Goal: Information Seeking & Learning: Learn about a topic

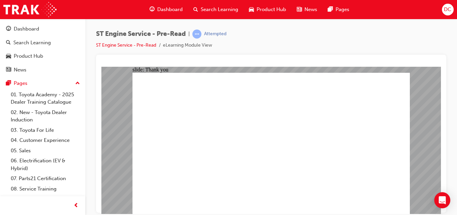
click at [173, 11] on span "Dashboard" at bounding box center [169, 10] width 25 height 8
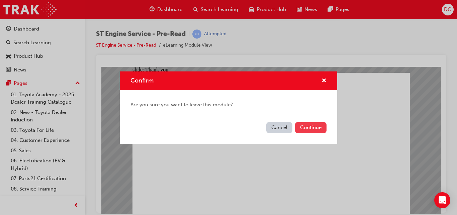
click at [303, 128] on button "Continue" at bounding box center [310, 127] width 31 height 11
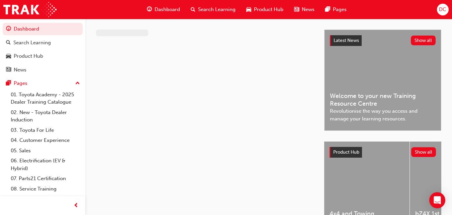
click at [164, 7] on span "Dashboard" at bounding box center [167, 10] width 25 height 8
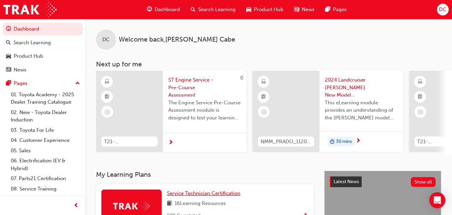
click at [204, 194] on span "Service Technician Certification" at bounding box center [203, 193] width 73 height 6
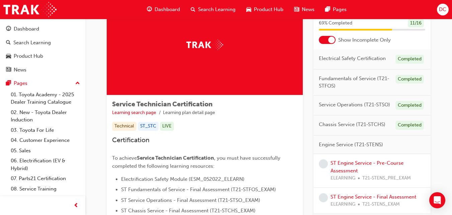
scroll to position [54, 0]
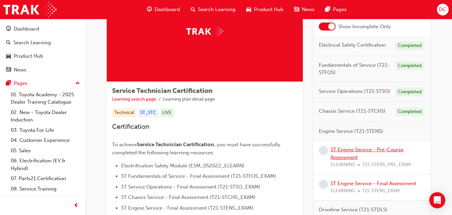
click at [361, 151] on link "ST Engine Service - Pre-Course Assessment" at bounding box center [367, 153] width 73 height 14
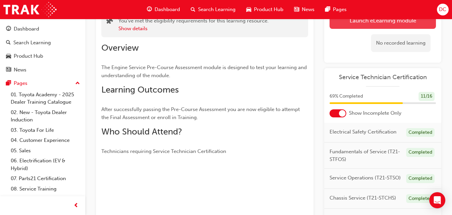
click at [372, 24] on link "Launch eLearning module" at bounding box center [383, 20] width 106 height 17
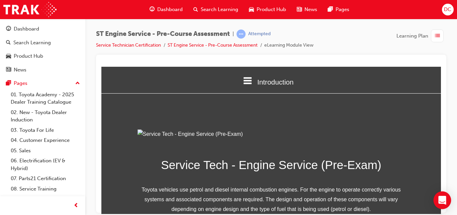
click at [441, 204] on div "Open Intercom Messenger" at bounding box center [443, 200] width 18 height 18
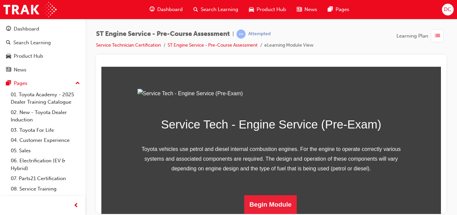
scroll to position [114, 0]
click at [269, 203] on button "Begin Module" at bounding box center [270, 203] width 53 height 19
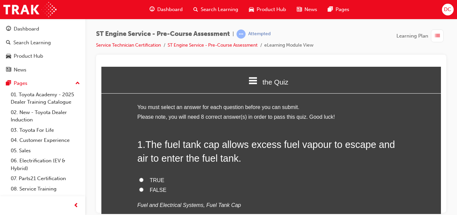
click at [139, 188] on input "FALSE" at bounding box center [141, 189] width 4 height 4
radio input "true"
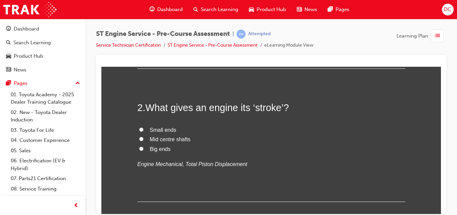
scroll to position [174, 0]
click at [139, 138] on input "Mid centre shafts" at bounding box center [141, 138] width 4 height 4
radio input "true"
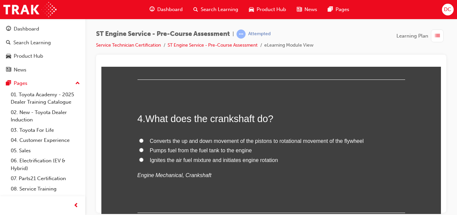
scroll to position [469, 0]
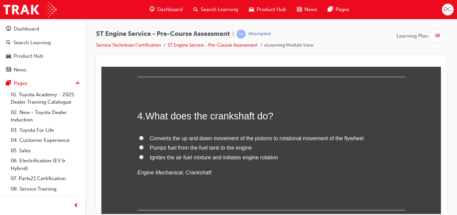
click at [141, 20] on label "Water inlet" at bounding box center [272, 15] width 268 height 10
click at [141, 16] on input "Water inlet" at bounding box center [141, 14] width 4 height 4
radio input "true"
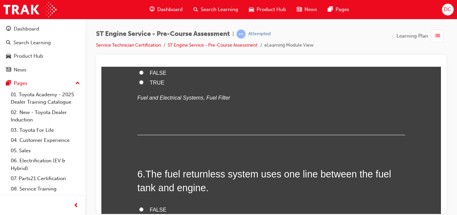
scroll to position [669, 0]
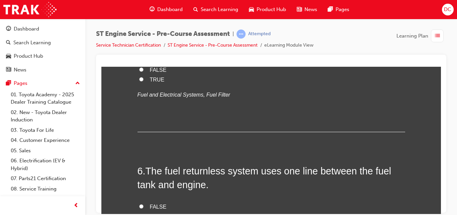
radio input "true"
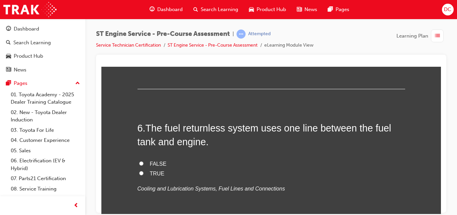
scroll to position [723, 0]
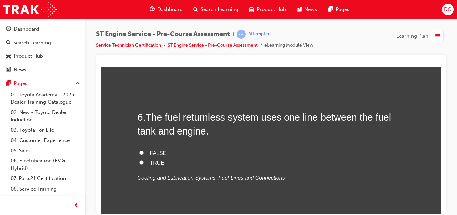
click at [139, 18] on input "FALSE" at bounding box center [141, 15] width 4 height 4
radio input "true"
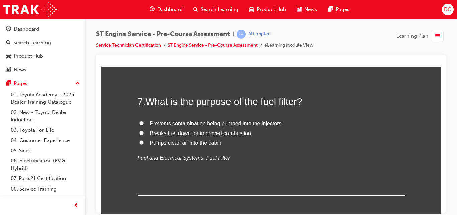
scroll to position [884, 0]
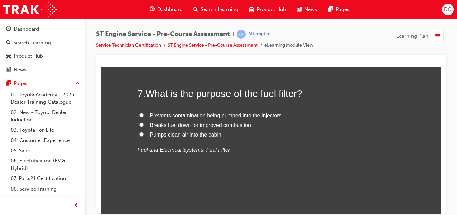
radio input "true"
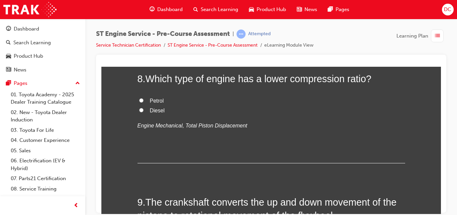
scroll to position [1044, 0]
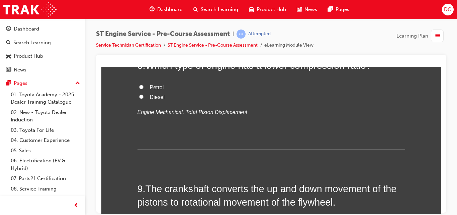
radio input "true"
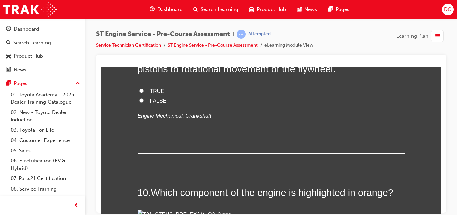
scroll to position [1178, 0]
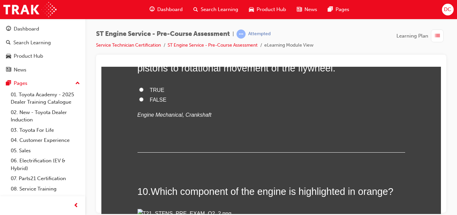
radio input "true"
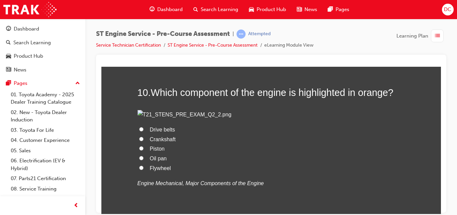
scroll to position [1285, 0]
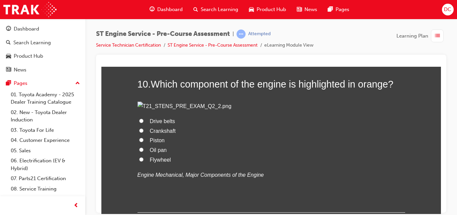
radio input "true"
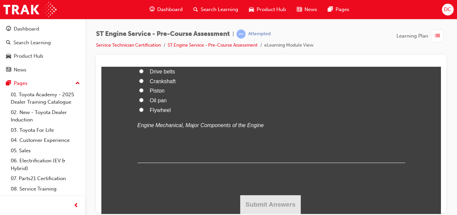
scroll to position [1647, 0]
click at [139, 111] on input "Flywheel" at bounding box center [141, 109] width 4 height 4
radio input "true"
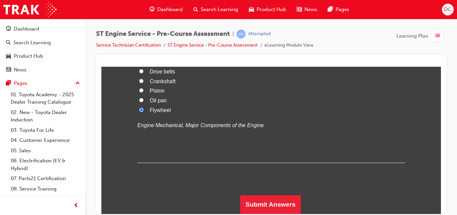
scroll to position [1725, 0]
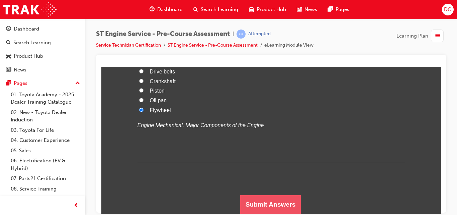
click at [289, 198] on button "Submit Answers" at bounding box center [270, 203] width 61 height 19
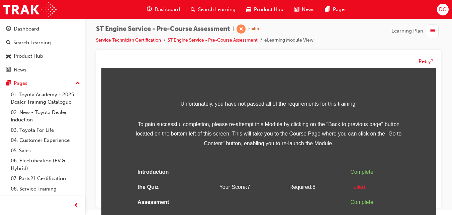
scroll to position [36, 0]
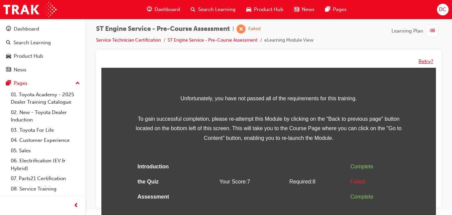
click at [422, 61] on button "Retry?" at bounding box center [426, 62] width 15 height 8
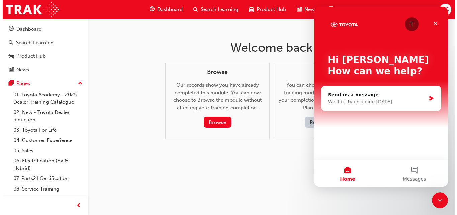
scroll to position [0, 0]
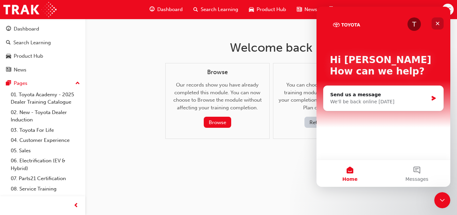
click at [438, 22] on icon "Close" at bounding box center [437, 23] width 5 height 5
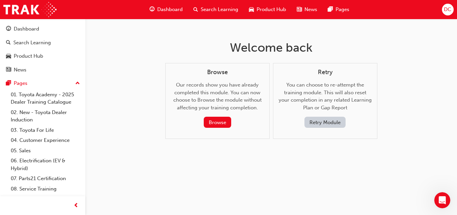
click at [327, 123] on button "Retry Module" at bounding box center [325, 121] width 41 height 11
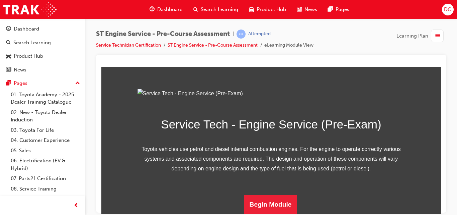
scroll to position [114, 0]
click at [275, 200] on button "Begin Module" at bounding box center [270, 203] width 53 height 19
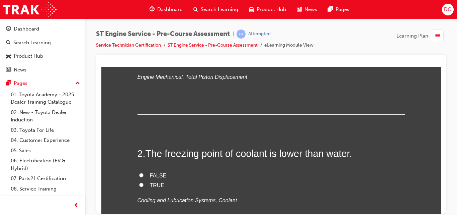
scroll to position [0, 0]
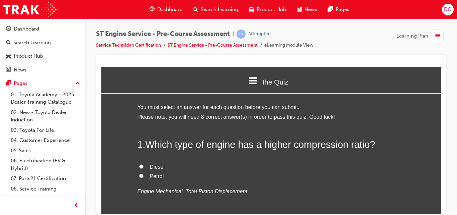
click at [139, 165] on input "Diesel" at bounding box center [141, 166] width 4 height 4
radio input "true"
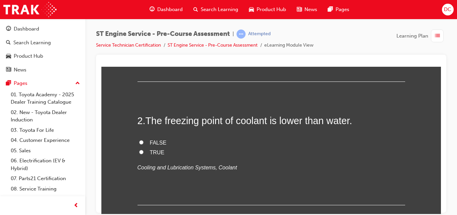
scroll to position [147, 0]
click at [139, 152] on input "TRUE" at bounding box center [141, 151] width 4 height 4
radio input "true"
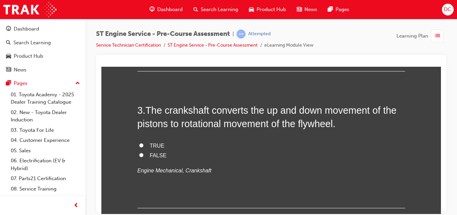
scroll to position [295, 0]
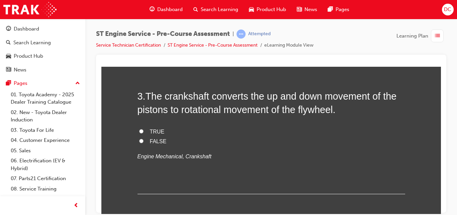
click at [140, 132] on input "TRUE" at bounding box center [141, 131] width 4 height 4
radio input "true"
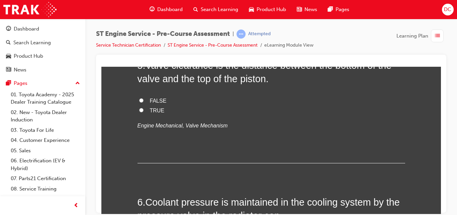
scroll to position [629, 0]
radio input "true"
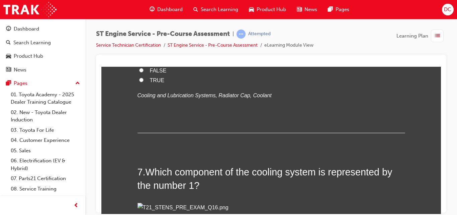
scroll to position [803, 0]
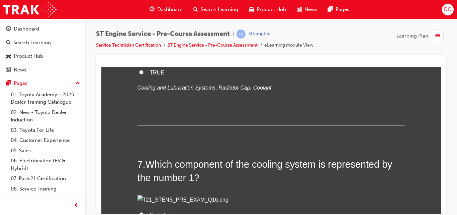
drag, startPoint x: 138, startPoint y: 150, endPoint x: 290, endPoint y: 154, distance: 151.7
radio input "true"
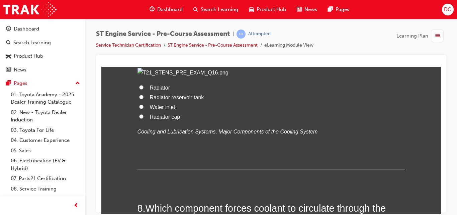
scroll to position [937, 0]
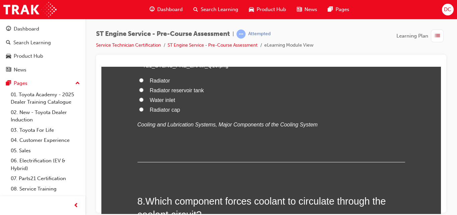
radio input "true"
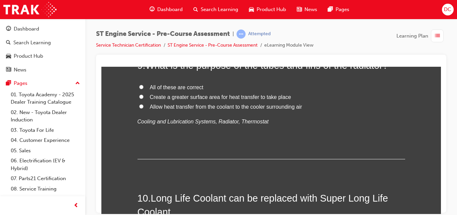
scroll to position [1232, 0]
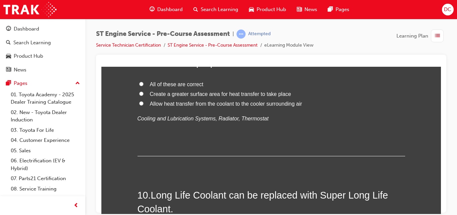
radio input "true"
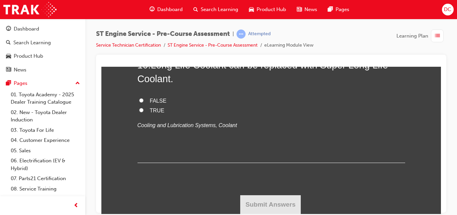
scroll to position [1406, 0]
radio input "true"
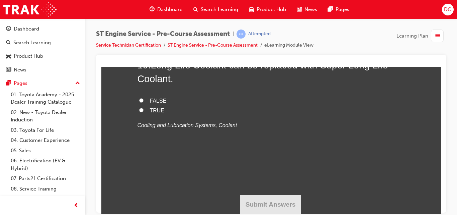
radio input "true"
click at [139, 112] on input "TRUE" at bounding box center [141, 109] width 4 height 4
radio input "true"
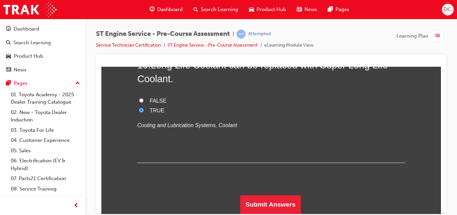
scroll to position [1750, 0]
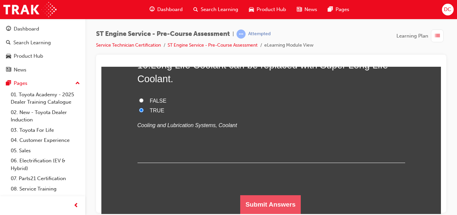
click at [277, 200] on button "Submit Answers" at bounding box center [270, 203] width 61 height 19
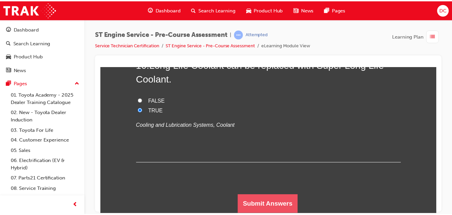
scroll to position [0, 0]
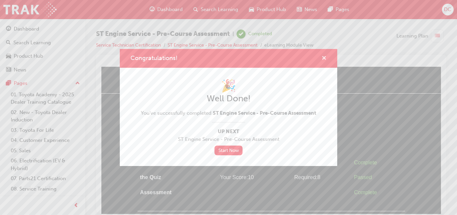
click at [322, 58] on span "cross-icon" at bounding box center [324, 59] width 5 height 6
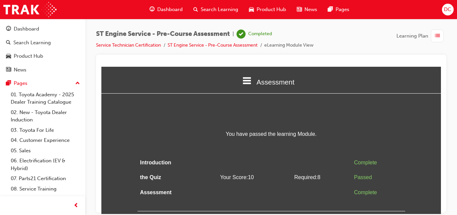
click at [171, 10] on span "Dashboard" at bounding box center [169, 10] width 25 height 8
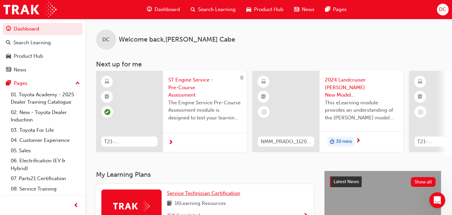
click at [207, 193] on span "Service Technician Certification" at bounding box center [203, 193] width 73 height 6
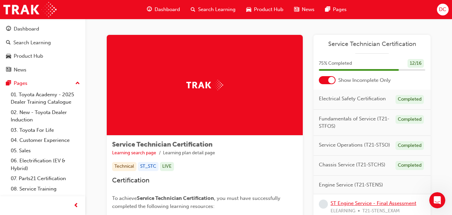
click at [381, 204] on link "ST Engine Service - Final Assessment" at bounding box center [374, 203] width 86 height 6
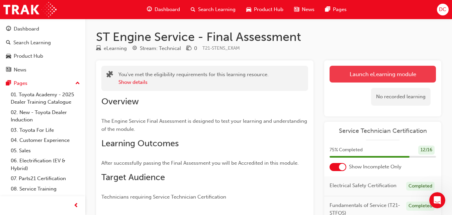
click at [383, 73] on link "Launch eLearning module" at bounding box center [383, 74] width 106 height 17
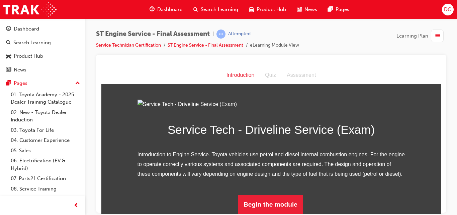
scroll to position [76, 0]
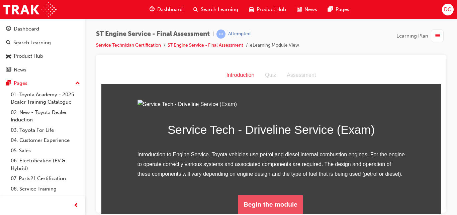
click at [265, 206] on button "Begin the module" at bounding box center [270, 203] width 65 height 19
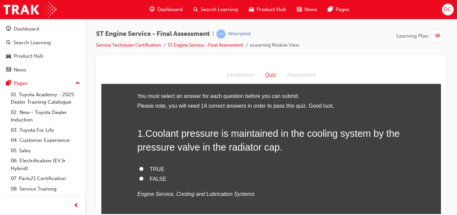
click at [139, 167] on input "TRUE" at bounding box center [141, 168] width 4 height 4
radio input "true"
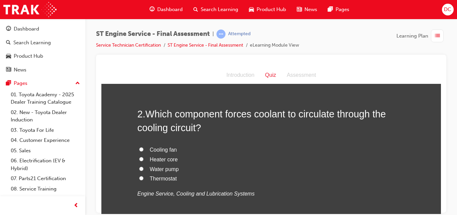
scroll to position [161, 0]
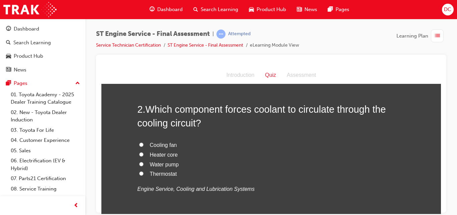
click at [140, 164] on input "Water pump" at bounding box center [141, 163] width 4 height 4
radio input "true"
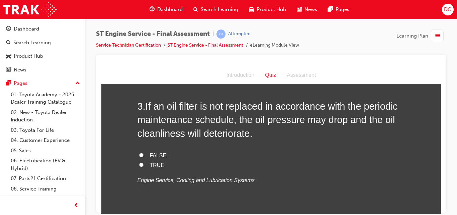
scroll to position [321, 0]
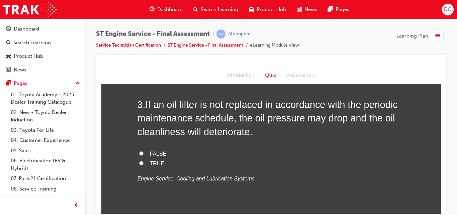
click at [140, 163] on input "TRUE" at bounding box center [141, 162] width 4 height 4
radio input "true"
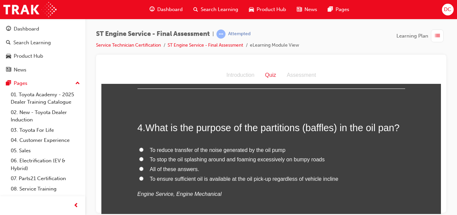
scroll to position [455, 0]
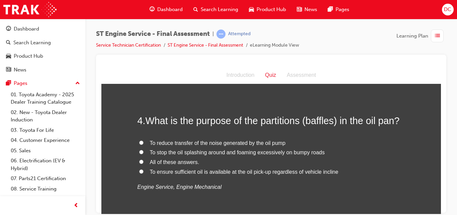
click at [139, 170] on input "To ensure sufficient oil is available at the oil pick-up regardless of vehicle …" at bounding box center [141, 171] width 4 height 4
radio input "true"
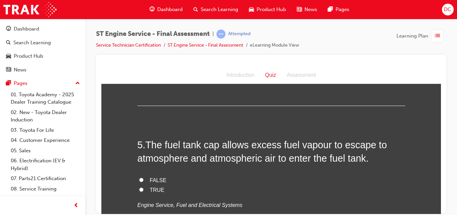
scroll to position [576, 0]
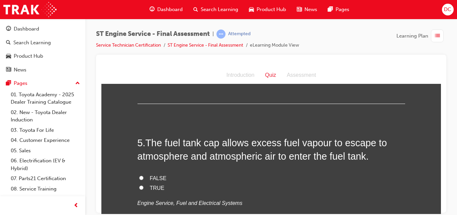
click at [140, 178] on input "FALSE" at bounding box center [141, 177] width 4 height 4
radio input "true"
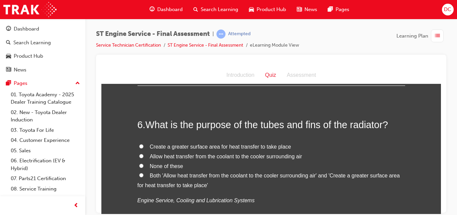
scroll to position [736, 0]
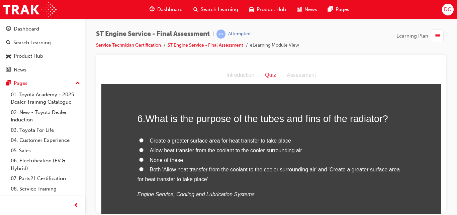
click at [139, 170] on input "Both 'Allow heat transfer from the coolant to the cooler surrounding air' and '…" at bounding box center [141, 168] width 4 height 4
radio input "true"
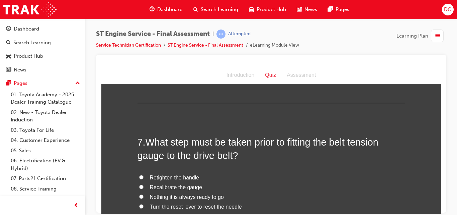
scroll to position [870, 0]
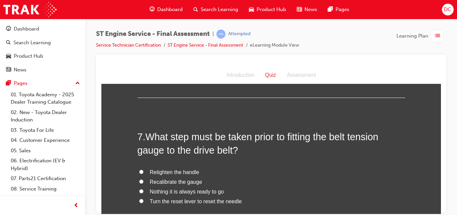
click at [139, 200] on input "Turn the reset lever to reset the needle" at bounding box center [141, 200] width 4 height 4
radio input "true"
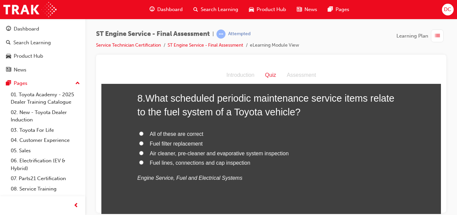
scroll to position [1071, 0]
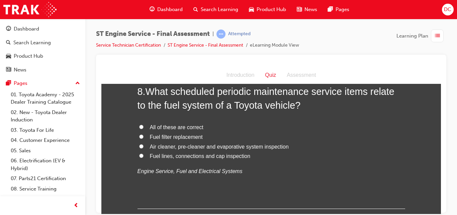
click at [139, 128] on input "All of these are correct" at bounding box center [141, 126] width 4 height 4
radio input "true"
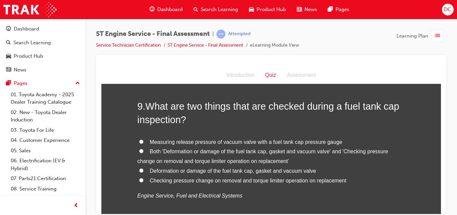
scroll to position [1218, 0]
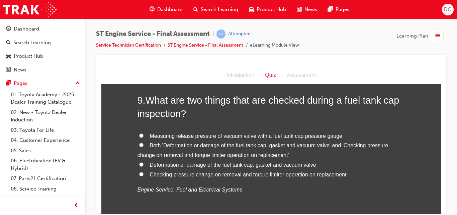
click at [139, 145] on input "Both 'Deformation or damage of the fuel tank cap, gasket and vacuum valve' and …" at bounding box center [141, 144] width 4 height 4
radio input "true"
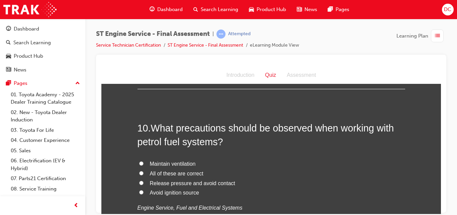
scroll to position [1366, 0]
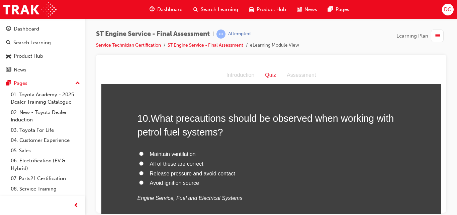
click at [139, 162] on input "All of these are correct" at bounding box center [141, 163] width 4 height 4
radio input "true"
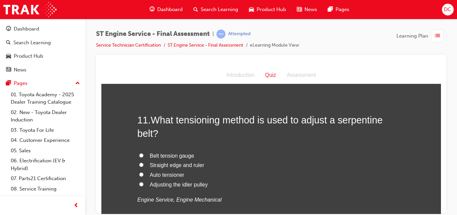
scroll to position [1526, 0]
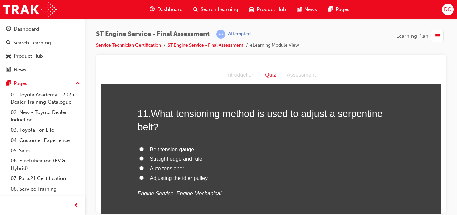
click at [139, 168] on input "Auto tensioner" at bounding box center [141, 167] width 4 height 4
radio input "true"
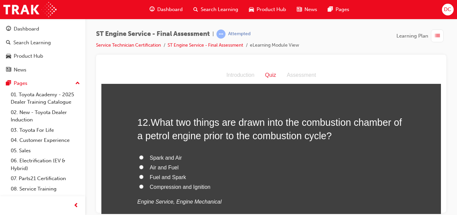
scroll to position [1687, 0]
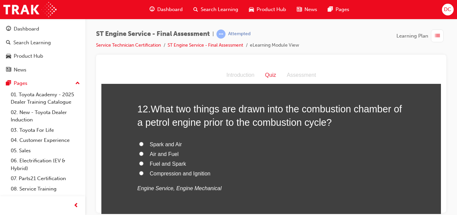
click at [139, 153] on input "Air and Fuel" at bounding box center [141, 153] width 4 height 4
radio input "true"
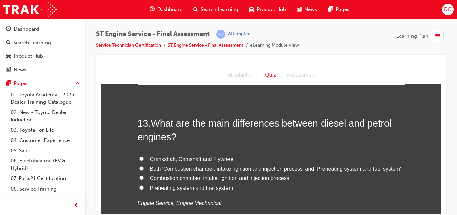
scroll to position [1834, 0]
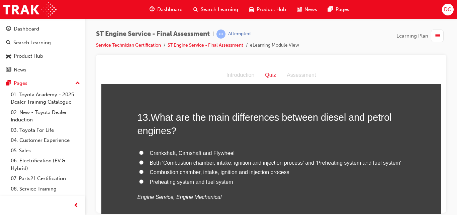
click at [139, 181] on input "Preheating system and fuel system" at bounding box center [141, 181] width 4 height 4
radio input "true"
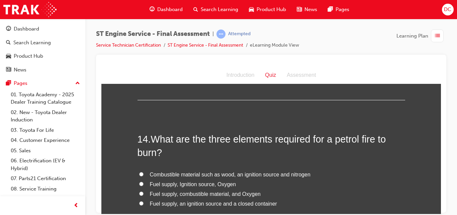
scroll to position [1982, 0]
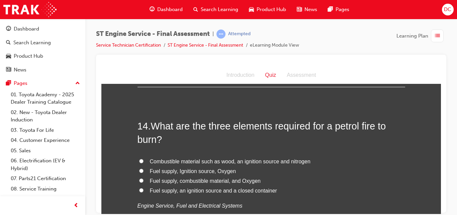
click at [140, 170] on input "Fuel supply, Ignition source, Oxygen" at bounding box center [141, 170] width 4 height 4
radio input "true"
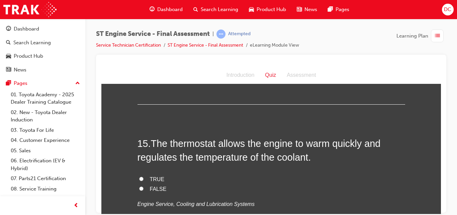
scroll to position [2129, 0]
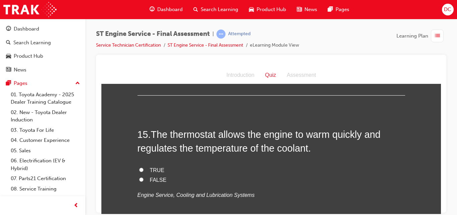
click at [140, 169] on input "TRUE" at bounding box center [141, 169] width 4 height 4
radio input "true"
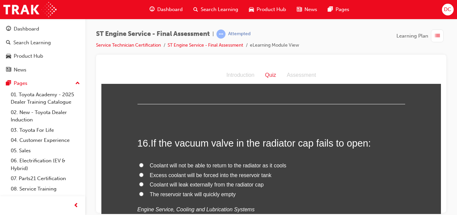
scroll to position [2263, 0]
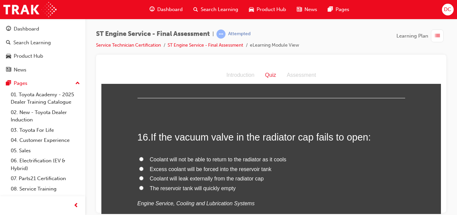
click at [140, 158] on input "Coolant will not be able to return to the radiator as it cools" at bounding box center [141, 158] width 4 height 4
radio input "true"
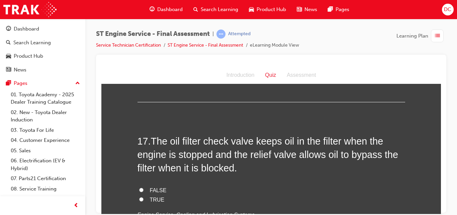
scroll to position [2410, 0]
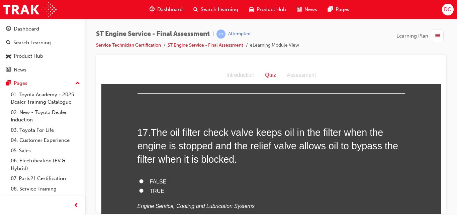
click at [140, 189] on input "TRUE" at bounding box center [141, 190] width 4 height 4
radio input "true"
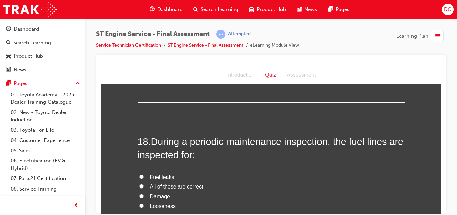
scroll to position [2557, 0]
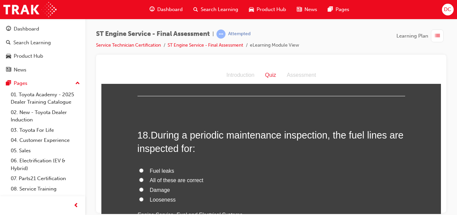
click at [140, 179] on input "All of these are correct" at bounding box center [141, 179] width 4 height 4
radio input "true"
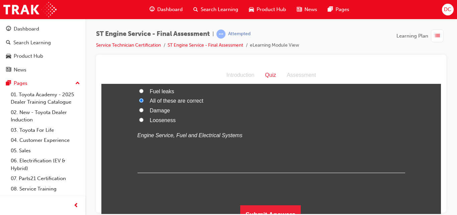
scroll to position [2647, 0]
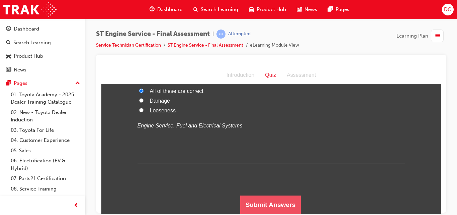
click at [276, 200] on button "Submit Answers" at bounding box center [270, 204] width 61 height 19
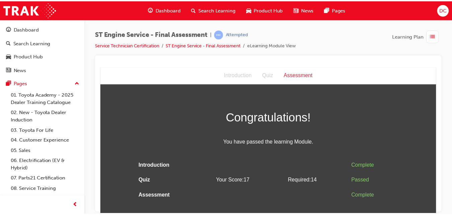
scroll to position [0, 0]
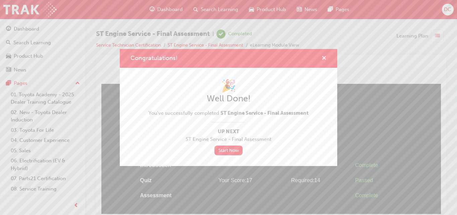
click at [326, 60] on span "cross-icon" at bounding box center [324, 59] width 5 height 6
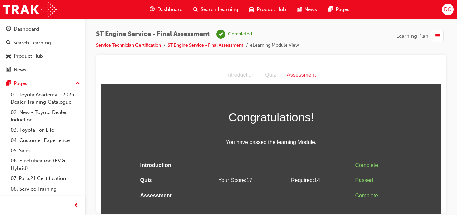
click at [169, 11] on span "Dashboard" at bounding box center [169, 10] width 25 height 8
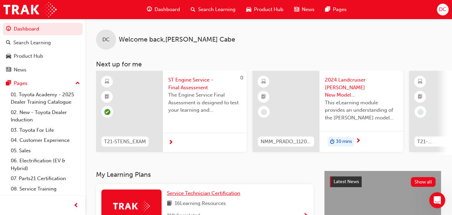
click at [193, 196] on span "Service Technician Certification" at bounding box center [203, 193] width 73 height 6
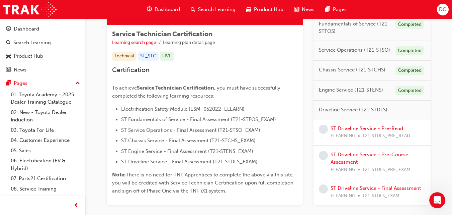
scroll to position [121, 0]
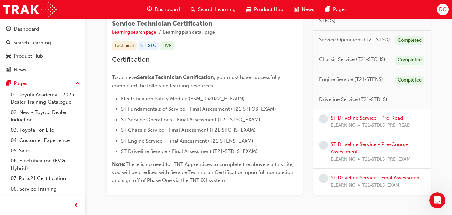
click at [387, 120] on link "ST Driveline Service - Pre-Read" at bounding box center [367, 118] width 73 height 6
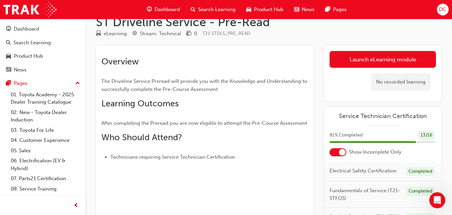
scroll to position [13, 0]
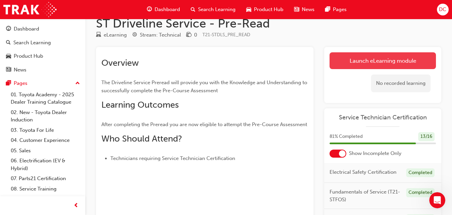
click at [384, 56] on link "Launch eLearning module" at bounding box center [383, 60] width 106 height 17
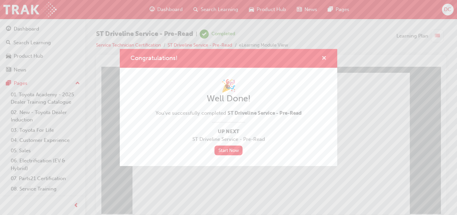
click at [324, 56] on span "cross-icon" at bounding box center [324, 59] width 5 height 6
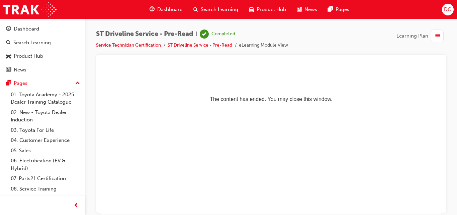
click at [170, 10] on span "Dashboard" at bounding box center [169, 10] width 25 height 8
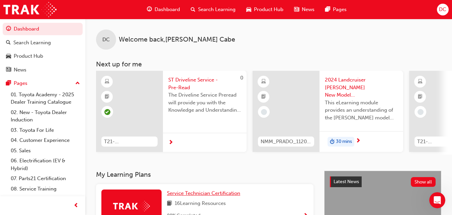
click at [198, 196] on span "Service Technician Certification" at bounding box center [203, 193] width 73 height 6
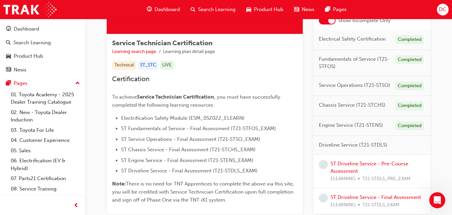
scroll to position [107, 0]
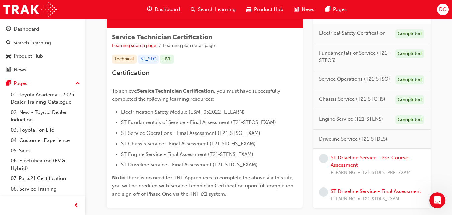
click at [370, 159] on link "ST Driveline Service - Pre-Course Assessment" at bounding box center [370, 161] width 78 height 14
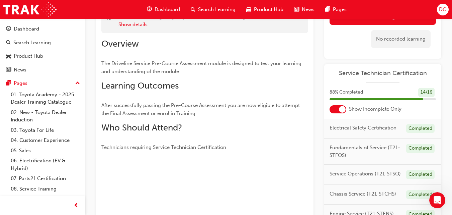
scroll to position [54, 0]
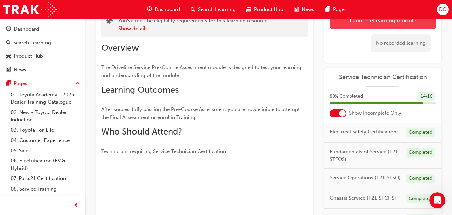
click at [406, 22] on link "Launch eLearning module" at bounding box center [383, 20] width 106 height 17
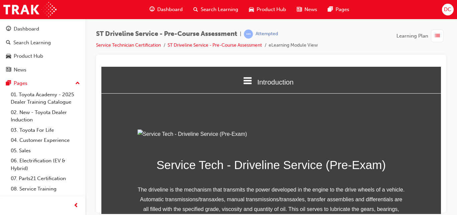
click at [406, 22] on div "ST Driveline Service - Pre-Course Assessment | Attempted Service Technician Cer…" at bounding box center [271, 108] width 372 height 179
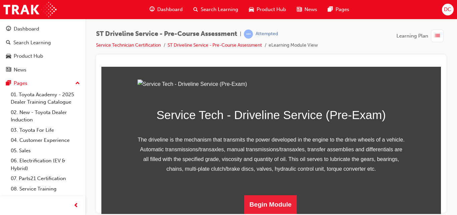
scroll to position [124, 0]
click at [271, 203] on button "Begin Module" at bounding box center [270, 203] width 53 height 19
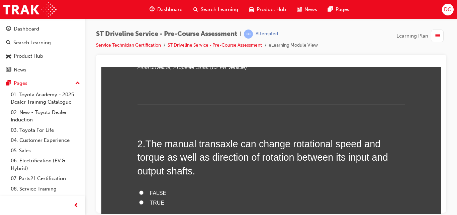
scroll to position [0, 0]
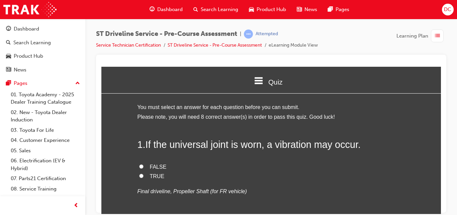
click at [139, 177] on input "TRUE" at bounding box center [141, 175] width 4 height 4
radio input "true"
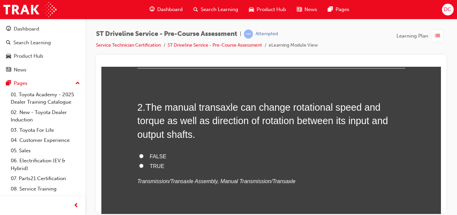
scroll to position [161, 0]
click at [139, 164] on input "TRUE" at bounding box center [141, 165] width 4 height 4
radio input "true"
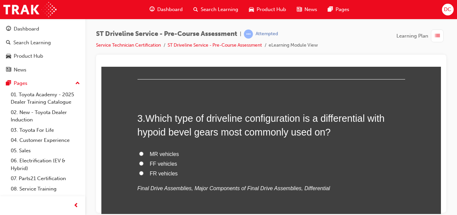
scroll to position [308, 0]
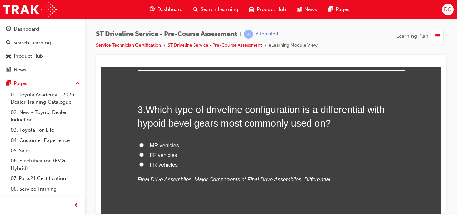
click at [139, 165] on input "FR vehicles" at bounding box center [141, 164] width 4 height 4
radio input "true"
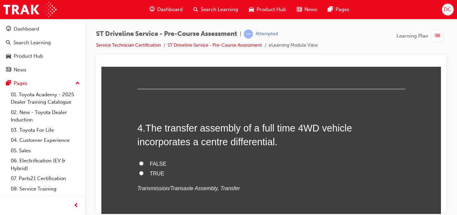
scroll to position [442, 0]
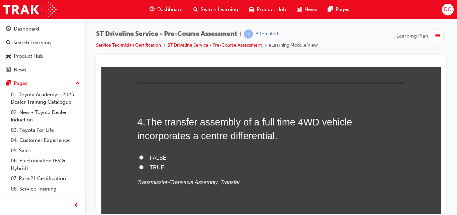
click at [140, 167] on input "TRUE" at bounding box center [141, 166] width 4 height 4
radio input "true"
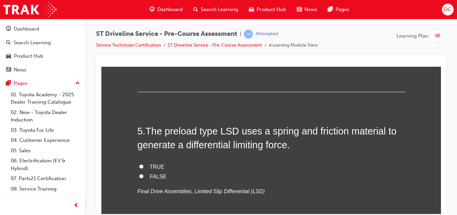
scroll to position [576, 0]
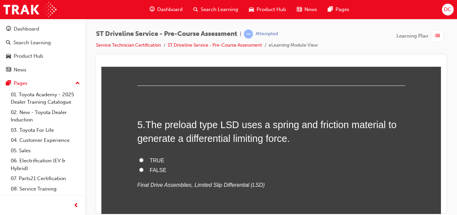
click at [139, 159] on input "TRUE" at bounding box center [141, 159] width 4 height 4
radio input "true"
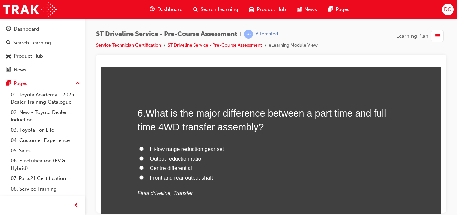
scroll to position [736, 0]
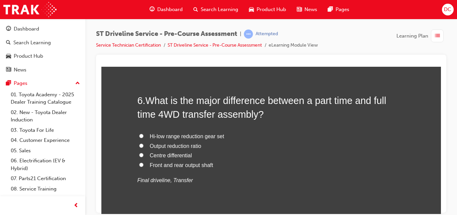
click at [140, 155] on input "Centre differential" at bounding box center [141, 154] width 4 height 4
radio input "true"
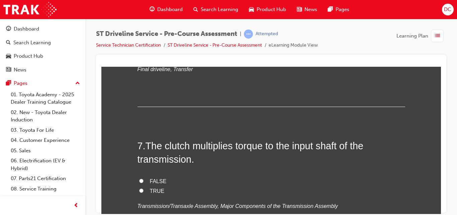
scroll to position [857, 0]
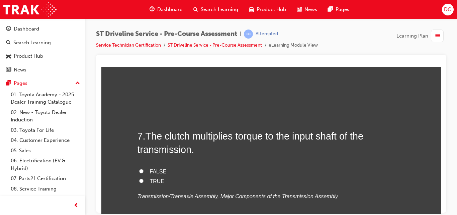
click at [139, 172] on input "FALSE" at bounding box center [141, 170] width 4 height 4
radio input "true"
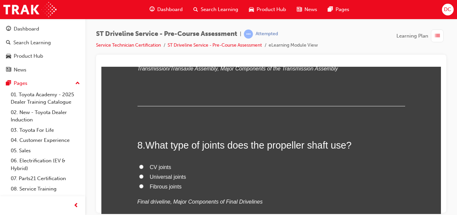
scroll to position [991, 0]
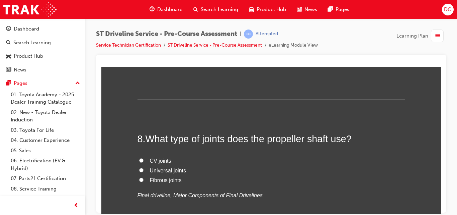
click at [140, 170] on input "Universal joints" at bounding box center [141, 169] width 4 height 4
radio input "true"
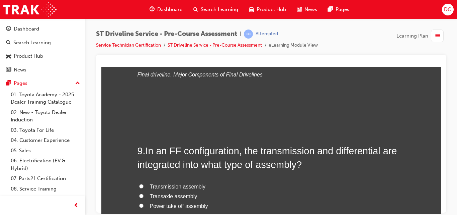
scroll to position [1125, 0]
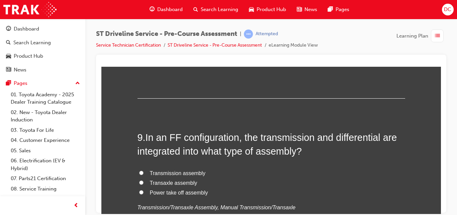
click at [140, 182] on input "Transaxle assembly" at bounding box center [141, 182] width 4 height 4
radio input "true"
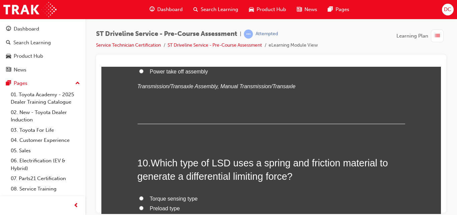
scroll to position [1259, 0]
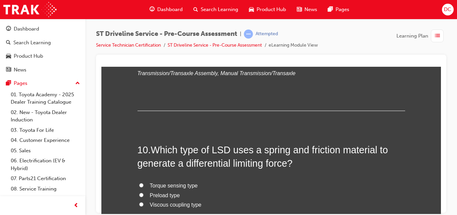
click at [139, 195] on input "Preload type" at bounding box center [141, 194] width 4 height 4
radio input "true"
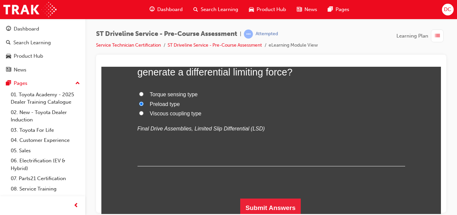
scroll to position [1352, 0]
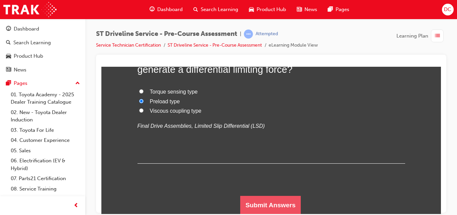
click at [276, 201] on button "Submit Answers" at bounding box center [270, 204] width 61 height 19
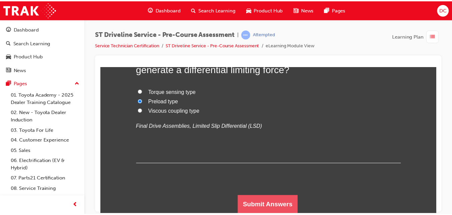
scroll to position [0, 0]
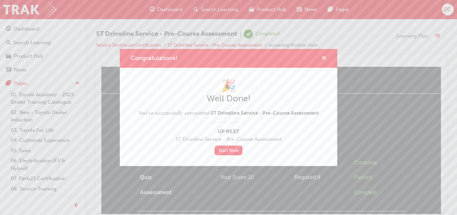
click at [324, 59] on span "cross-icon" at bounding box center [324, 59] width 5 height 6
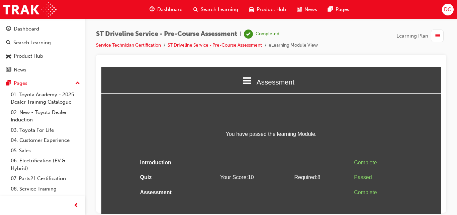
click at [163, 9] on span "Dashboard" at bounding box center [169, 10] width 25 height 8
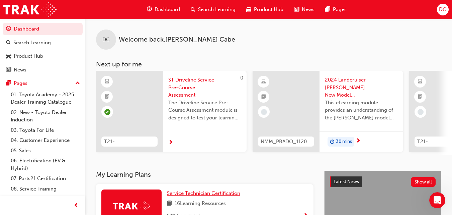
click at [200, 196] on span "Service Technician Certification" at bounding box center [203, 193] width 73 height 6
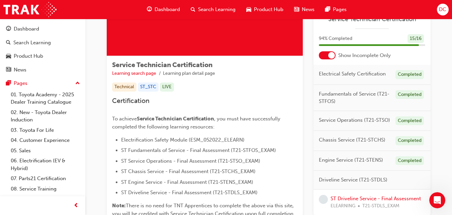
scroll to position [80, 0]
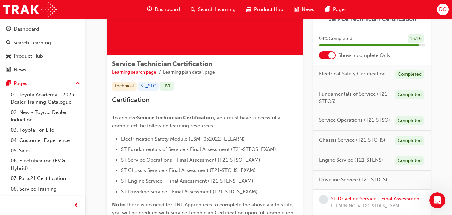
click at [398, 199] on link "ST Driveline Service - Final Assessment" at bounding box center [376, 198] width 90 height 6
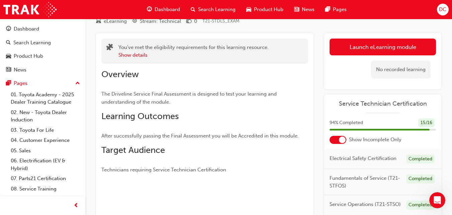
scroll to position [27, 0]
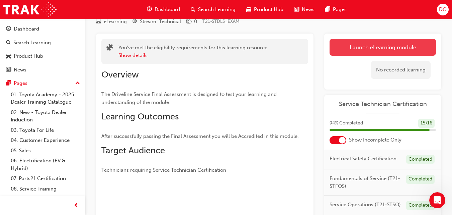
click at [390, 49] on link "Launch eLearning module" at bounding box center [383, 47] width 106 height 17
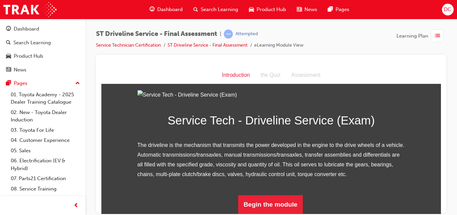
scroll to position [86, 0]
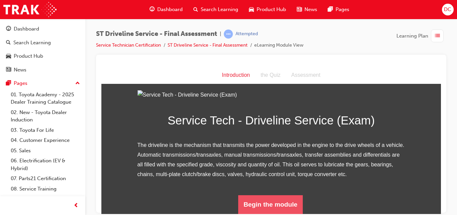
click at [278, 199] on button "Begin the module" at bounding box center [270, 203] width 65 height 19
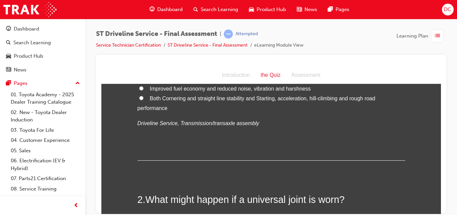
scroll to position [0, 0]
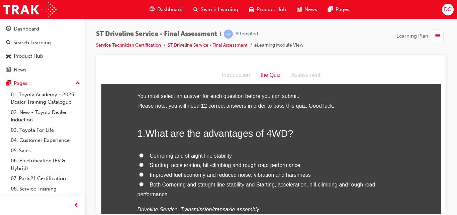
click at [139, 185] on input "Both Cornering and straight line stability and Starting, acceleration, hill-cli…" at bounding box center [141, 183] width 4 height 4
radio input "true"
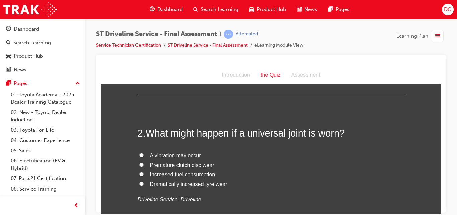
scroll to position [161, 0]
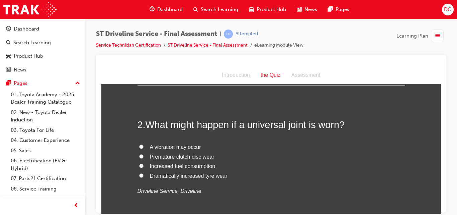
click at [138, 148] on label "A vibration may occur" at bounding box center [272, 147] width 268 height 10
click at [139, 148] on input "A vibration may occur" at bounding box center [141, 146] width 4 height 4
radio input "true"
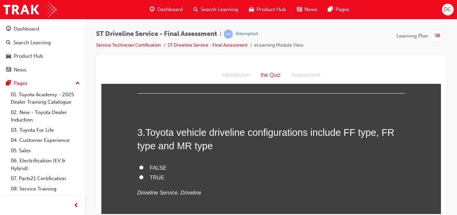
scroll to position [308, 0]
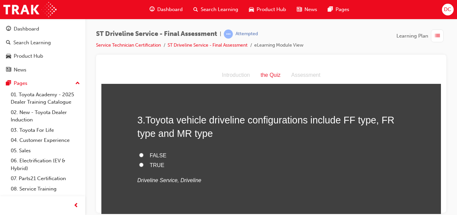
click at [141, 164] on input "TRUE" at bounding box center [141, 164] width 4 height 4
radio input "true"
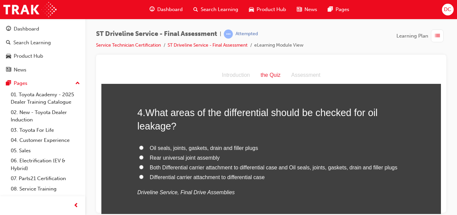
scroll to position [455, 0]
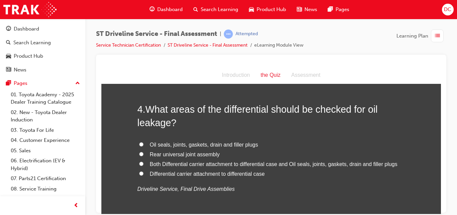
click at [139, 165] on input "Both Differential carrier attachment to differential case and Oil seals, joints…" at bounding box center [141, 163] width 4 height 4
radio input "true"
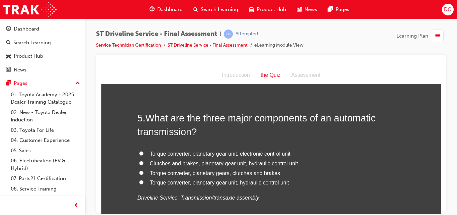
scroll to position [603, 0]
click at [140, 183] on input "Torque converter, planetary gear unit, hydraulic control unit" at bounding box center [141, 181] width 4 height 4
radio input "true"
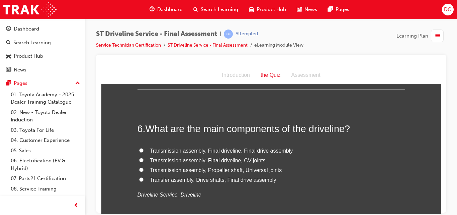
scroll to position [750, 0]
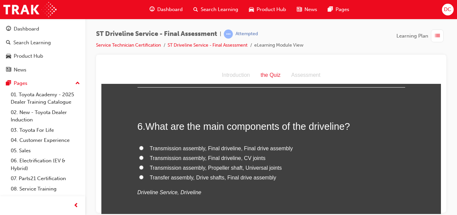
click at [140, 148] on input "Transmission assembly, Final driveline, Final drive assembly" at bounding box center [141, 147] width 4 height 4
radio input "true"
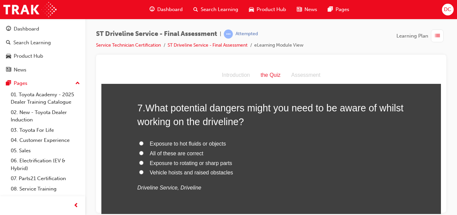
scroll to position [924, 0]
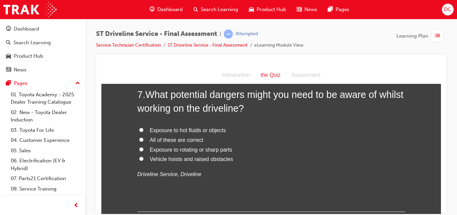
click at [139, 150] on input "Exposure to rotating or sharp parts" at bounding box center [141, 149] width 4 height 4
radio input "true"
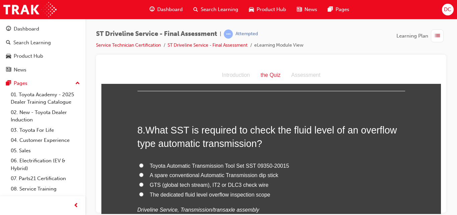
scroll to position [1058, 0]
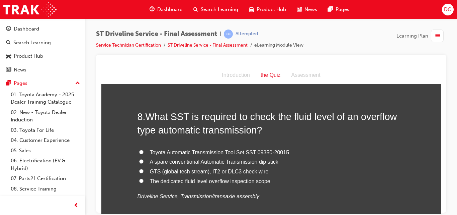
click at [142, 172] on label "GTS (global tech stream), IT2 or DLC3 check wire" at bounding box center [272, 171] width 268 height 10
click at [142, 172] on input "GTS (global tech stream), IT2 or DLC3 check wire" at bounding box center [141, 170] width 4 height 4
radio input "true"
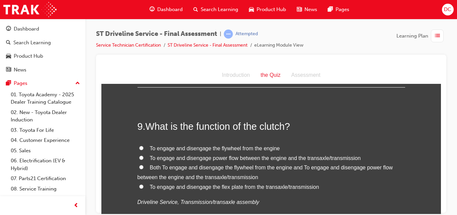
scroll to position [1205, 0]
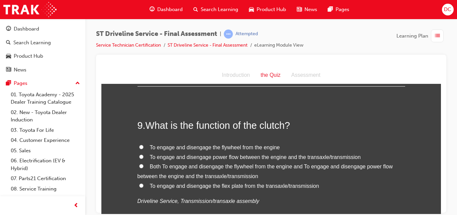
click at [140, 165] on input "Both To engage and disengage the flywheel from the engine and To engage and dis…" at bounding box center [141, 165] width 4 height 4
radio input "true"
click at [325, 108] on div "1 . What are the advantages of 4WD? Cornering and straight line stability Start…" at bounding box center [272, 37] width 268 height 2232
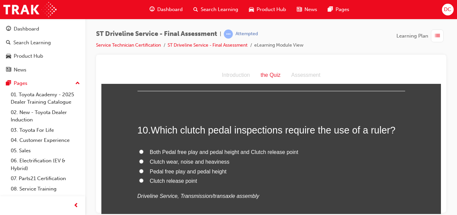
scroll to position [1366, 0]
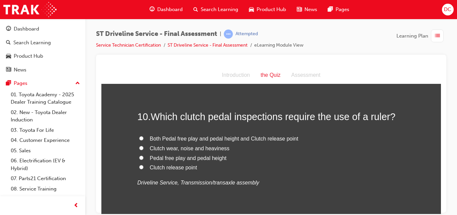
click at [139, 138] on input "Both Pedal free play and pedal height and Clutch release point" at bounding box center [141, 138] width 4 height 4
radio input "true"
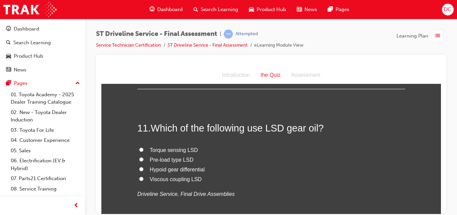
scroll to position [1500, 0]
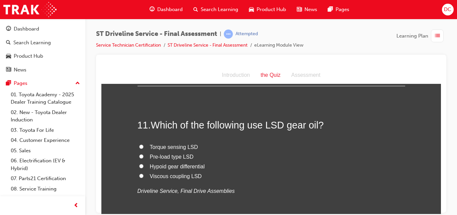
click at [139, 156] on input "Pre-load type LSD" at bounding box center [141, 156] width 4 height 4
radio input "true"
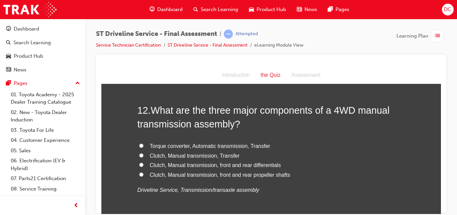
scroll to position [1660, 0]
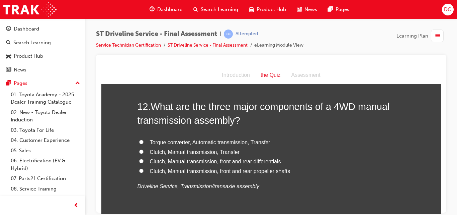
click at [139, 162] on input "Clutch, Manual transmission, front and rear differentials" at bounding box center [141, 160] width 4 height 4
radio input "true"
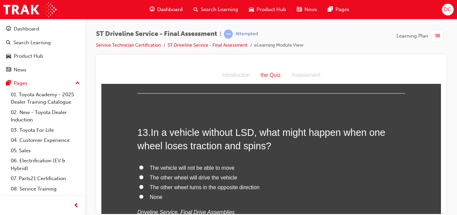
scroll to position [1794, 0]
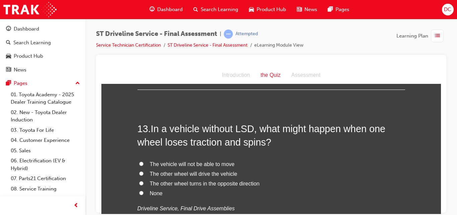
click at [140, 163] on input "The vehicle will not be able to move" at bounding box center [141, 163] width 4 height 4
radio input "true"
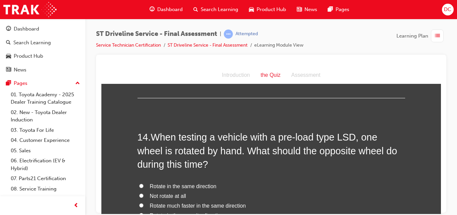
scroll to position [1955, 0]
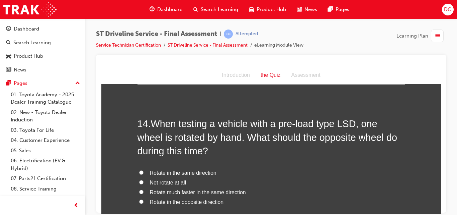
click at [140, 173] on input "Rotate in the same direction" at bounding box center [141, 172] width 4 height 4
radio input "true"
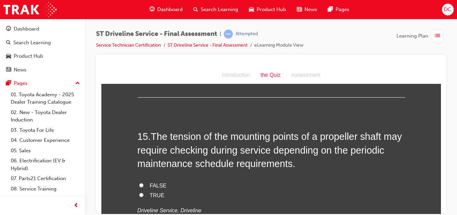
scroll to position [2116, 0]
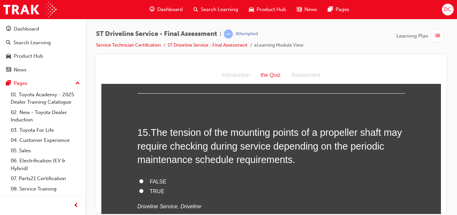
click at [139, 191] on input "TRUE" at bounding box center [141, 190] width 4 height 4
radio input "true"
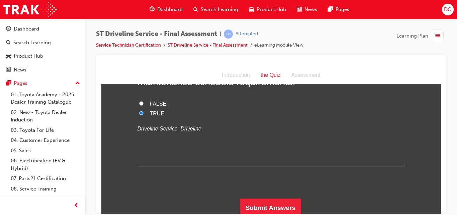
scroll to position [2196, 0]
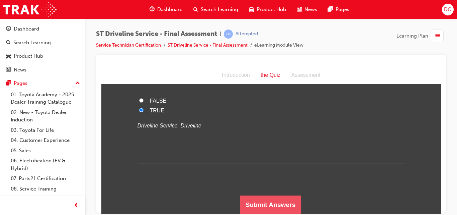
click at [276, 203] on button "Submit Answers" at bounding box center [270, 204] width 61 height 19
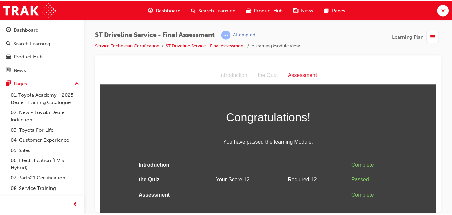
scroll to position [0, 0]
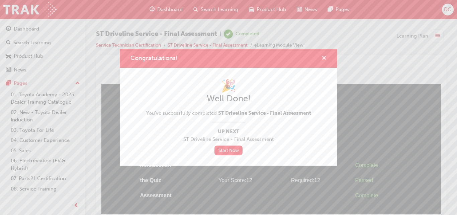
click at [324, 58] on span "cross-icon" at bounding box center [324, 59] width 5 height 6
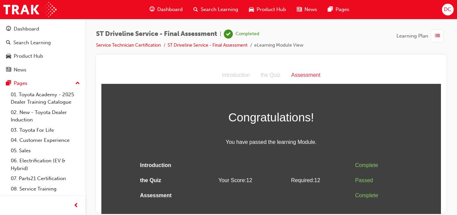
click at [169, 8] on span "Dashboard" at bounding box center [169, 10] width 25 height 8
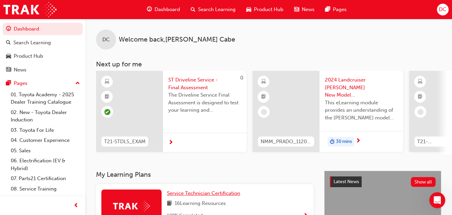
click at [207, 194] on span "Service Technician Certification" at bounding box center [203, 193] width 73 height 6
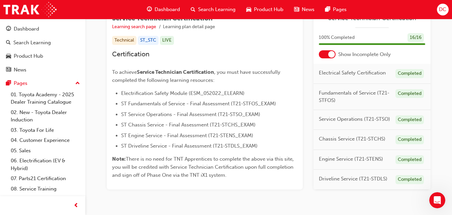
scroll to position [134, 0]
